Goal: Browse casually: Explore the website without a specific task or goal

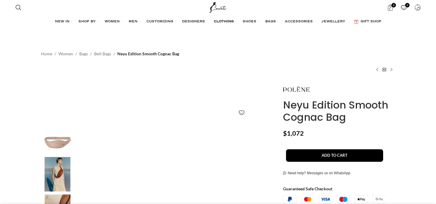
click at [226, 19] on link "CLOTHING" at bounding box center [225, 22] width 23 height 12
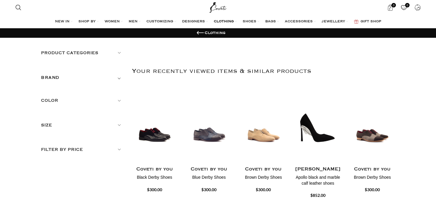
click at [208, 164] on img "3 / 30" at bounding box center [208, 199] width 45 height 71
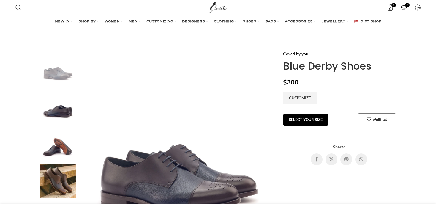
scroll to position [94, 0]
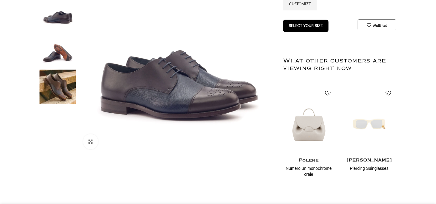
click at [59, 43] on img at bounding box center [57, 49] width 36 height 35
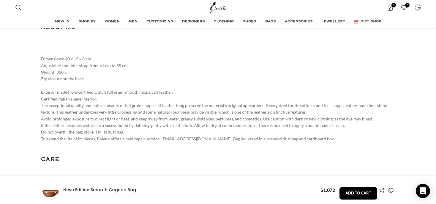
scroll to position [786, 0]
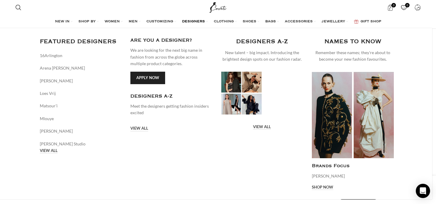
click at [194, 22] on span "DESIGNERS" at bounding box center [193, 21] width 23 height 5
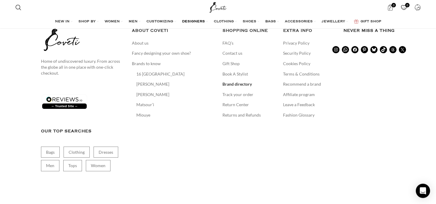
scroll to position [918, 0]
